Goal: Task Accomplishment & Management: Manage account settings

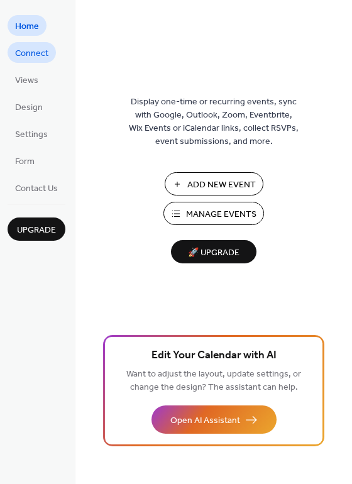
click at [28, 55] on span "Connect" at bounding box center [31, 53] width 33 height 13
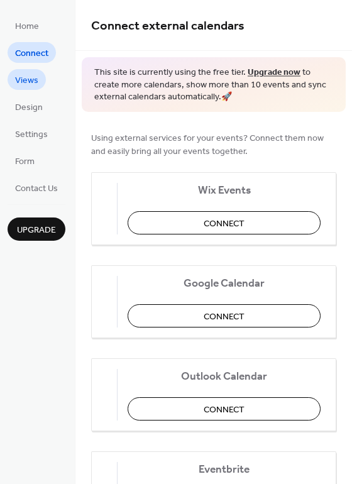
click at [19, 78] on span "Views" at bounding box center [26, 80] width 23 height 13
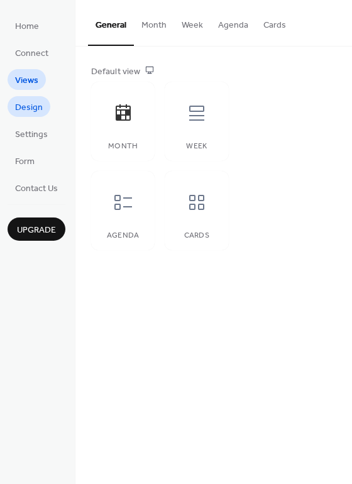
click at [23, 114] on span "Design" at bounding box center [29, 107] width 28 height 13
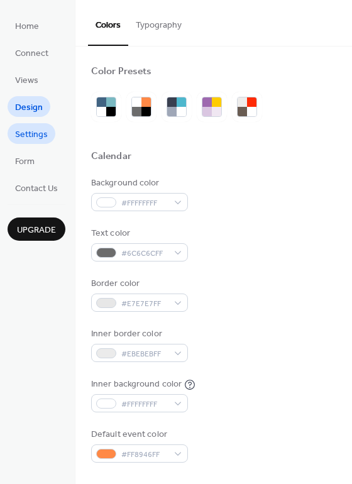
click at [28, 138] on span "Settings" at bounding box center [31, 134] width 33 height 13
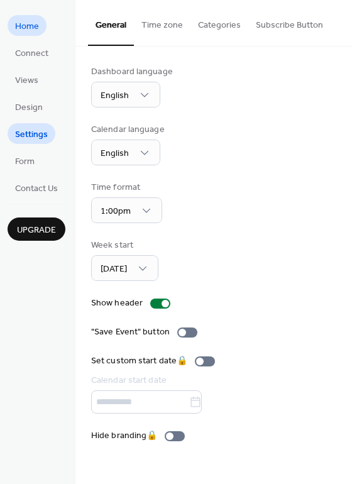
click at [23, 31] on span "Home" at bounding box center [27, 26] width 24 height 13
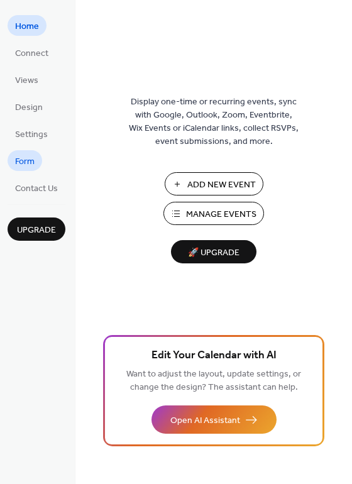
click at [31, 160] on span "Form" at bounding box center [24, 161] width 19 height 13
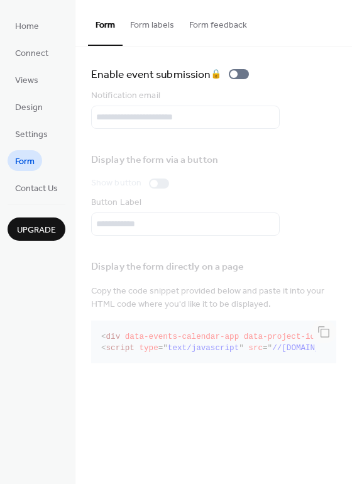
click at [148, 25] on button "Form labels" at bounding box center [152, 22] width 59 height 45
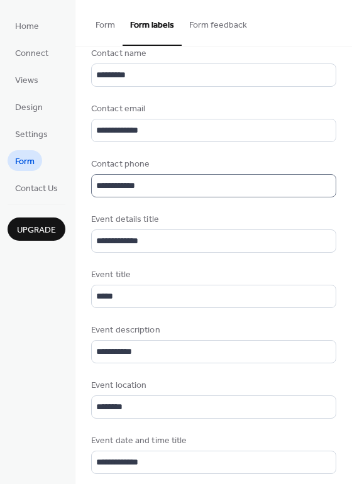
scroll to position [196, 0]
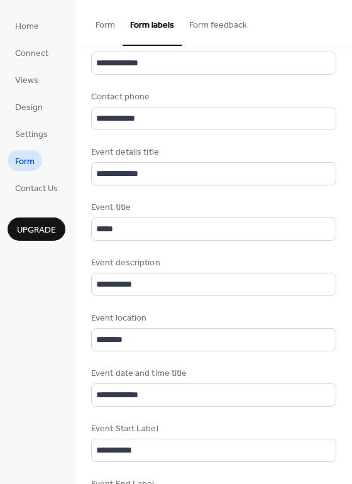
click at [197, 16] on button "Form feedback" at bounding box center [218, 22] width 73 height 45
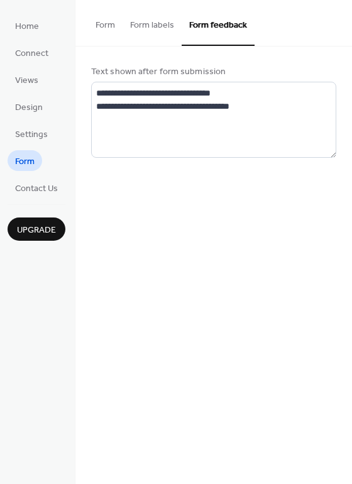
click at [153, 25] on button "Form labels" at bounding box center [152, 22] width 59 height 45
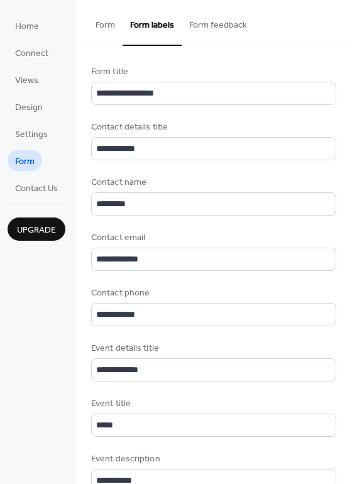
click at [107, 27] on button "Form" at bounding box center [105, 22] width 35 height 45
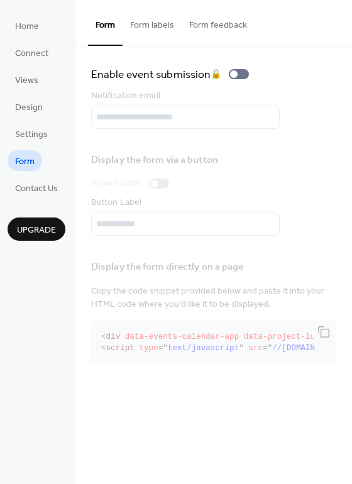
click at [29, 118] on ul "Home Connect Views Design Settings Form Contact Us" at bounding box center [37, 106] width 58 height 183
click at [29, 113] on span "Design" at bounding box center [29, 107] width 28 height 13
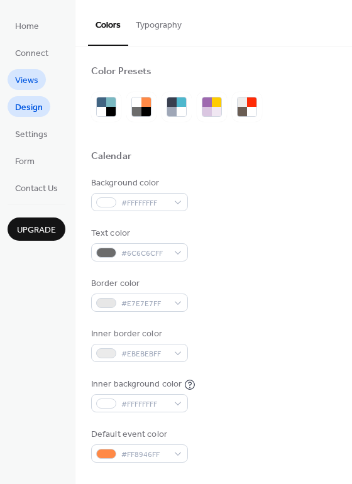
click at [24, 87] on span "Views" at bounding box center [26, 80] width 23 height 13
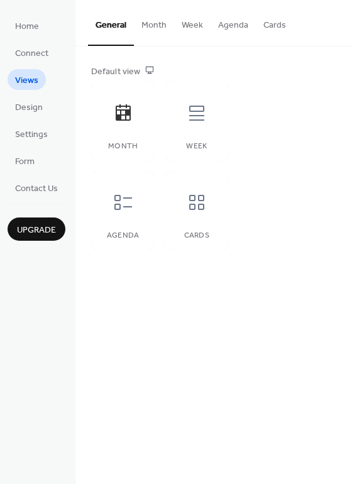
click at [156, 31] on button "Month" at bounding box center [154, 22] width 40 height 45
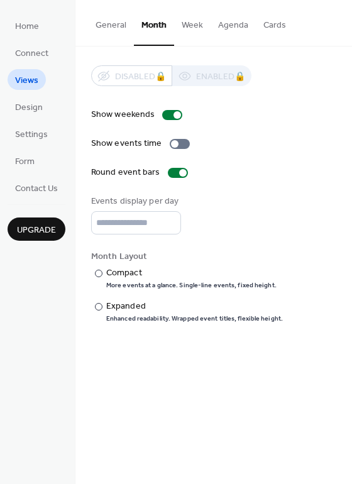
click at [195, 28] on button "Week" at bounding box center [192, 22] width 36 height 45
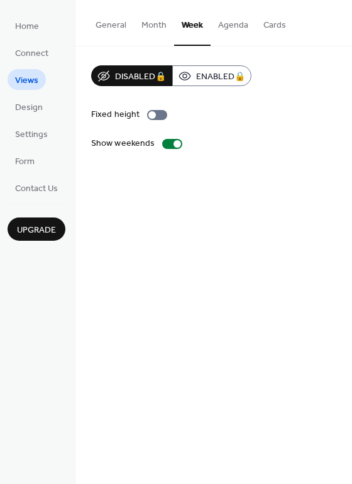
click at [113, 26] on button "General" at bounding box center [111, 22] width 46 height 45
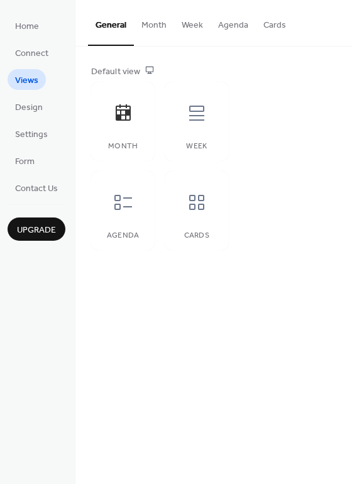
click at [150, 23] on button "Month" at bounding box center [154, 22] width 40 height 45
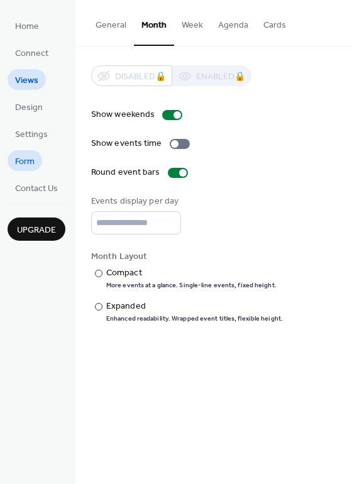
click at [27, 158] on span "Form" at bounding box center [24, 161] width 19 height 13
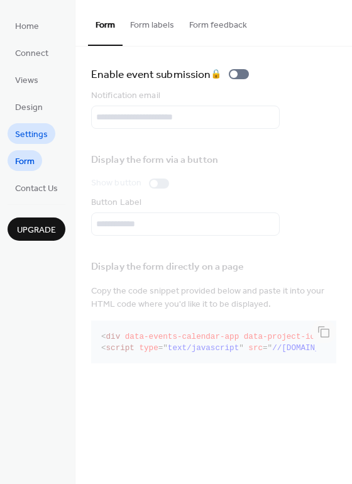
click at [22, 137] on span "Settings" at bounding box center [31, 134] width 33 height 13
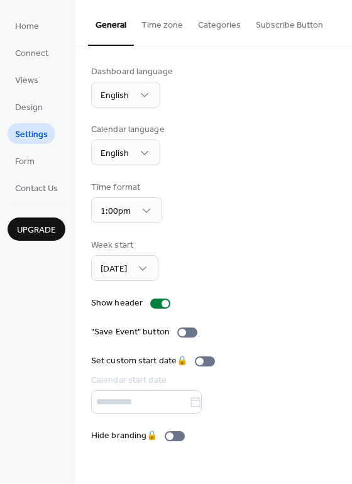
click at [213, 21] on button "Categories" at bounding box center [219, 22] width 58 height 45
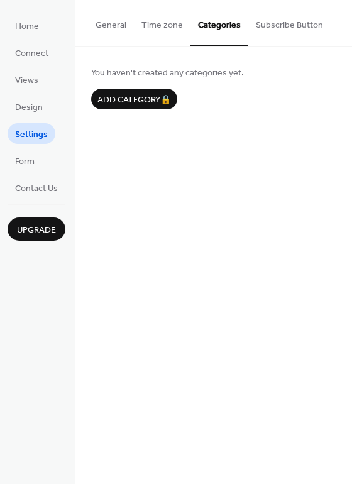
click at [272, 26] on button "Subscribe Button" at bounding box center [289, 22] width 82 height 45
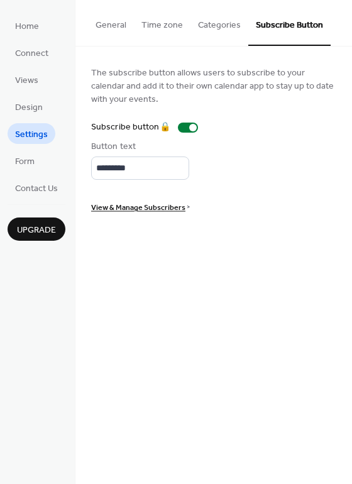
click at [143, 25] on button "Time zone" at bounding box center [162, 22] width 57 height 45
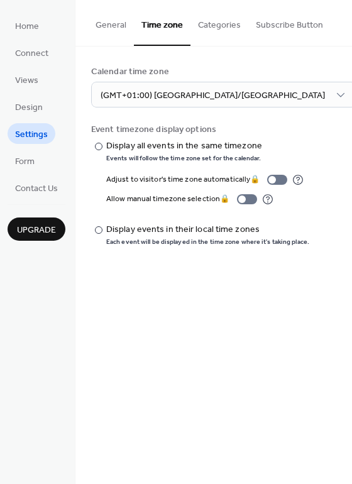
click at [112, 26] on button "General" at bounding box center [111, 22] width 46 height 45
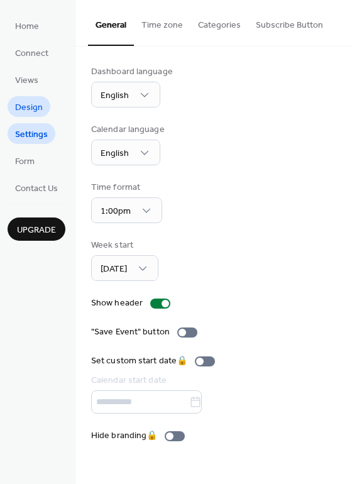
click at [31, 112] on span "Design" at bounding box center [29, 107] width 28 height 13
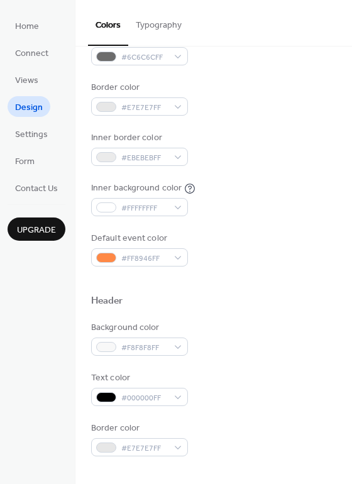
scroll to position [274, 0]
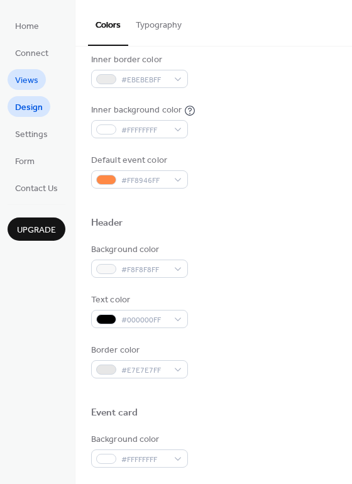
click at [33, 80] on span "Views" at bounding box center [26, 80] width 23 height 13
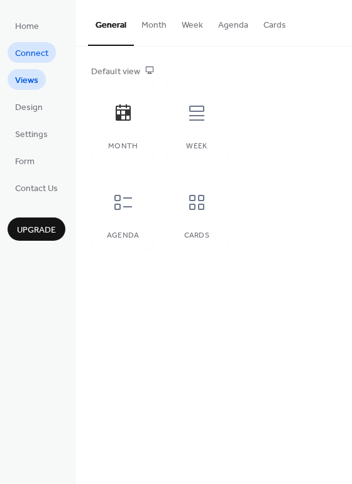
click at [36, 48] on span "Connect" at bounding box center [31, 53] width 33 height 13
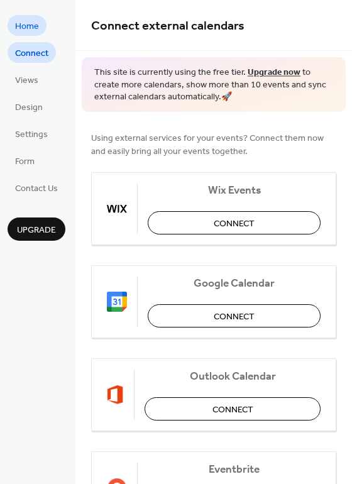
click at [33, 25] on span "Home" at bounding box center [27, 26] width 24 height 13
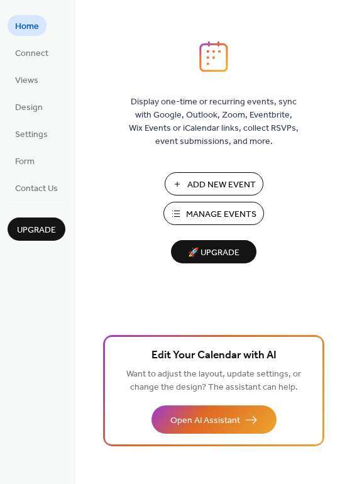
click at [207, 217] on span "Manage Events" at bounding box center [221, 214] width 70 height 13
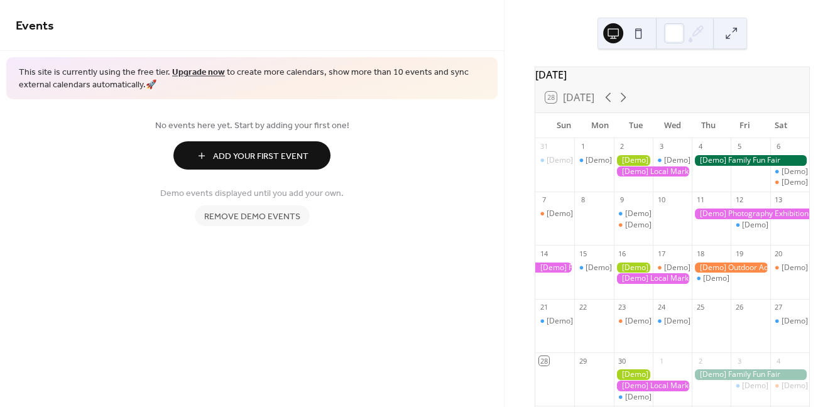
click at [637, 173] on div at bounding box center [633, 166] width 39 height 23
click at [633, 166] on div at bounding box center [633, 160] width 39 height 11
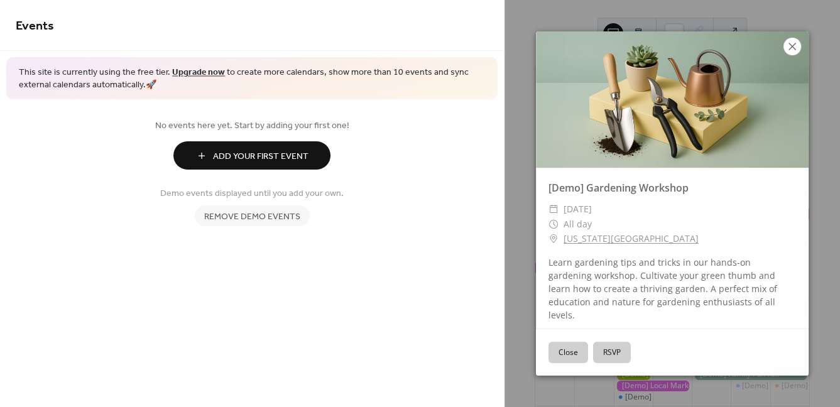
click at [789, 54] on icon at bounding box center [792, 46] width 15 height 15
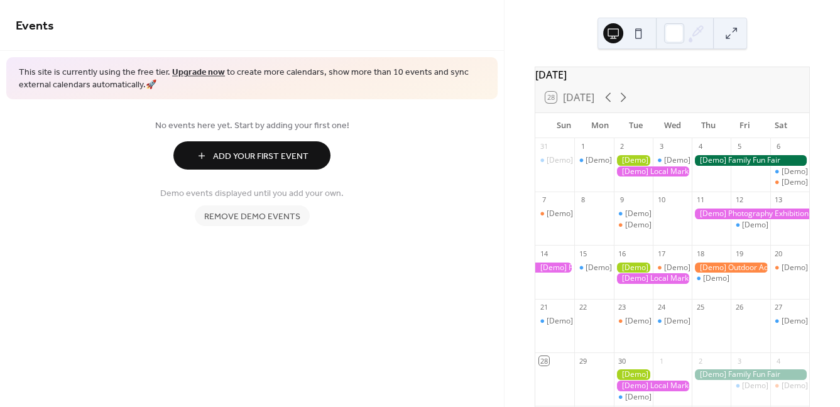
click at [277, 220] on span "Remove demo events" at bounding box center [252, 217] width 96 height 13
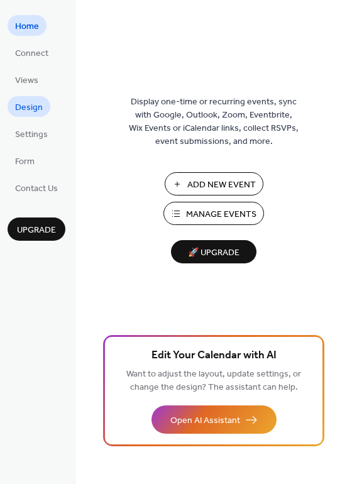
click at [20, 102] on span "Design" at bounding box center [29, 107] width 28 height 13
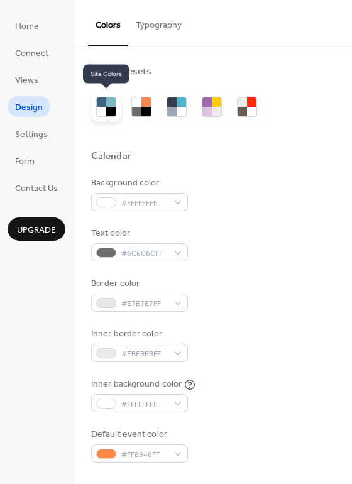
click at [102, 107] on div at bounding box center [101, 111] width 9 height 9
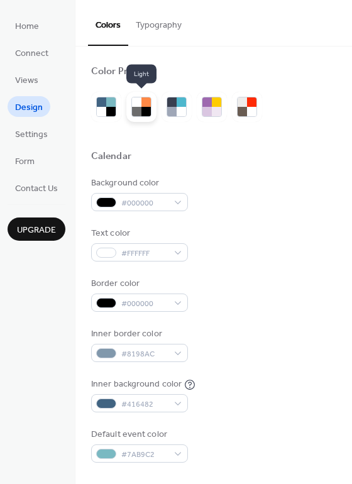
click at [136, 106] on div at bounding box center [136, 101] width 9 height 9
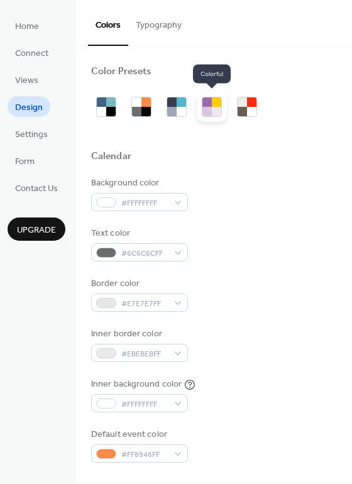
click at [211, 107] on div at bounding box center [206, 111] width 9 height 9
click at [239, 105] on div at bounding box center [242, 101] width 9 height 9
click at [211, 109] on div at bounding box center [206, 111] width 9 height 9
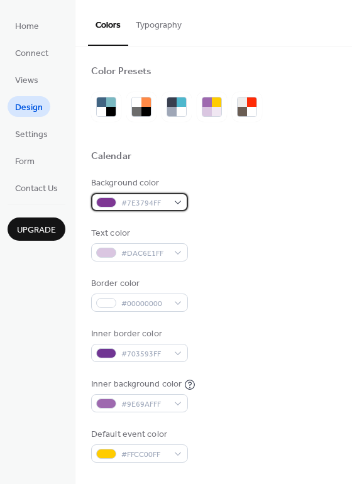
click at [178, 199] on div "#7E3794FF" at bounding box center [139, 202] width 97 height 18
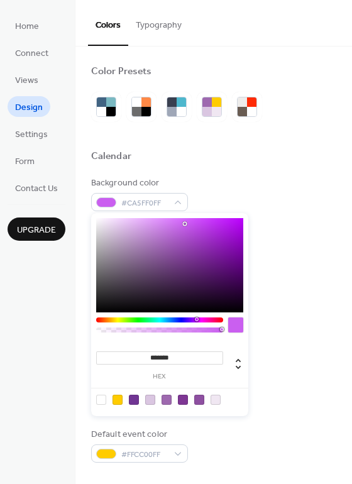
drag, startPoint x: 189, startPoint y: 248, endPoint x: 185, endPoint y: 224, distance: 24.8
click at [185, 224] on div at bounding box center [169, 265] width 147 height 94
type input "*******"
click at [180, 224] on div at bounding box center [179, 224] width 3 height 3
click at [270, 182] on div "Background color #CB67EFFF" at bounding box center [213, 194] width 245 height 35
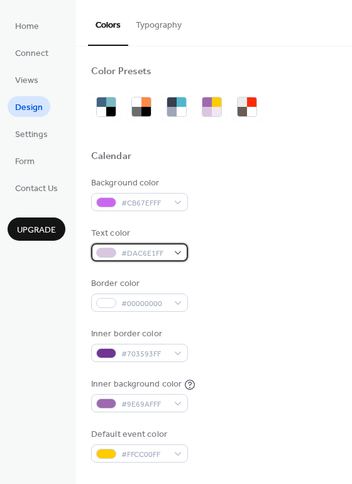
click at [171, 247] on div "#DAC6E1FF" at bounding box center [139, 252] width 97 height 18
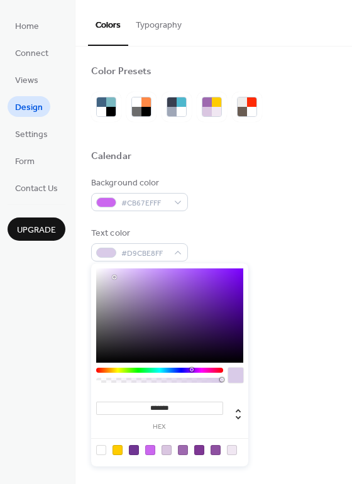
type input "*******"
drag, startPoint x: 113, startPoint y: 283, endPoint x: 117, endPoint y: 275, distance: 8.7
click at [117, 275] on div at bounding box center [169, 315] width 147 height 94
click at [290, 224] on div "Background color #CB67EFFF Text color #DCCBEDFF Border color #00000000 Inner bo…" at bounding box center [213, 320] width 245 height 286
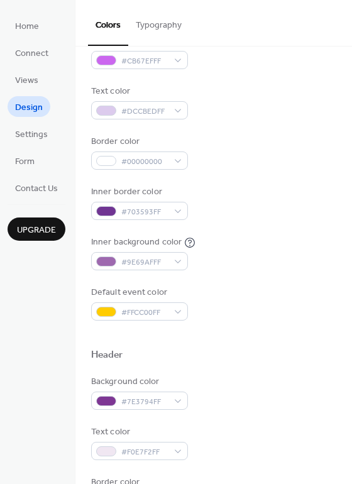
scroll to position [156, 0]
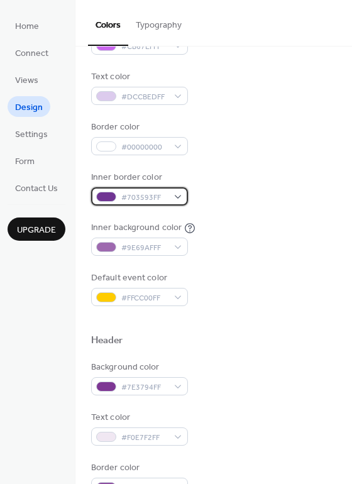
click at [173, 195] on div "#703593FF" at bounding box center [139, 196] width 97 height 18
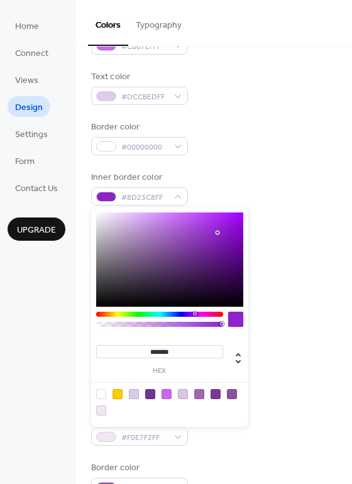
type input "*******"
drag, startPoint x: 186, startPoint y: 253, endPoint x: 217, endPoint y: 233, distance: 37.3
click at [217, 233] on div at bounding box center [169, 259] width 147 height 94
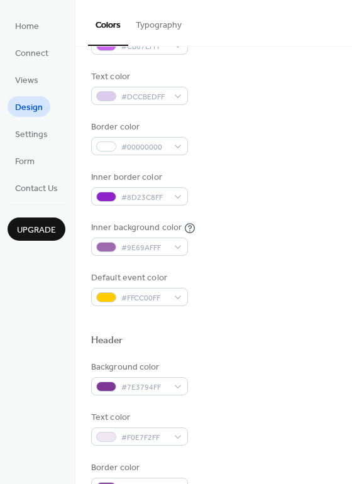
click at [303, 189] on div "Inner border color #8D23C8FF" at bounding box center [213, 188] width 245 height 35
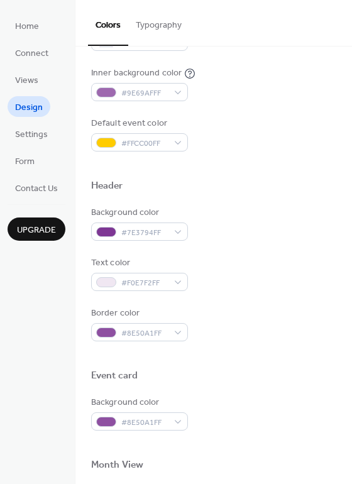
scroll to position [314, 0]
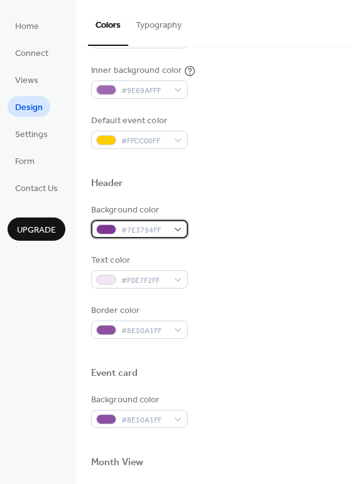
click at [178, 228] on div "#7E3794FF" at bounding box center [139, 229] width 97 height 18
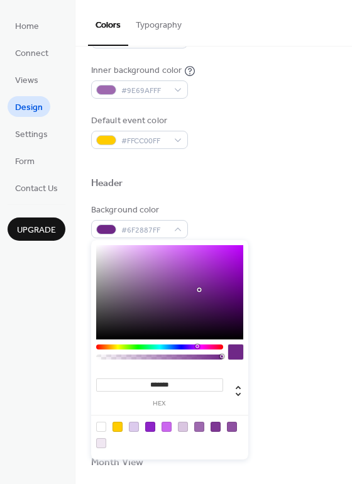
type input "*******"
drag, startPoint x: 192, startPoint y: 282, endPoint x: 200, endPoint y: 290, distance: 10.7
click at [200, 290] on div at bounding box center [169, 292] width 147 height 94
click at [287, 214] on div "Background color #6F2887FF" at bounding box center [213, 221] width 245 height 35
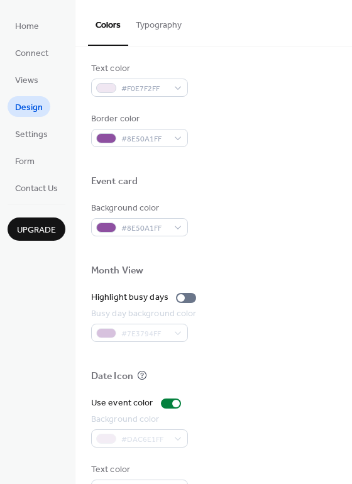
scroll to position [537, 0]
